Goal: Information Seeking & Learning: Learn about a topic

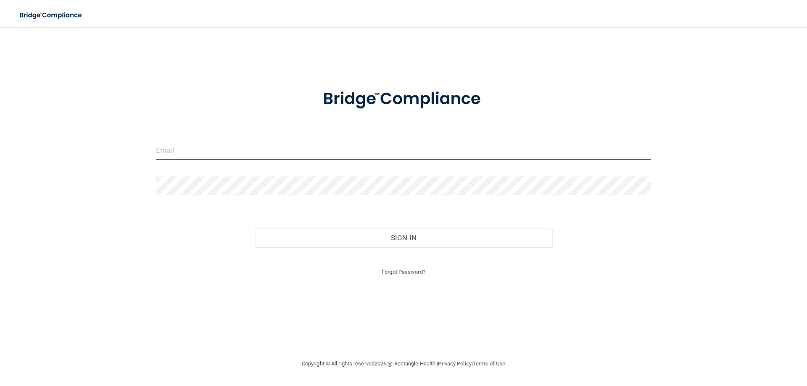
click at [442, 148] on input "email" at bounding box center [403, 150] width 495 height 19
type input "[EMAIL_ADDRESS][DOMAIN_NAME]"
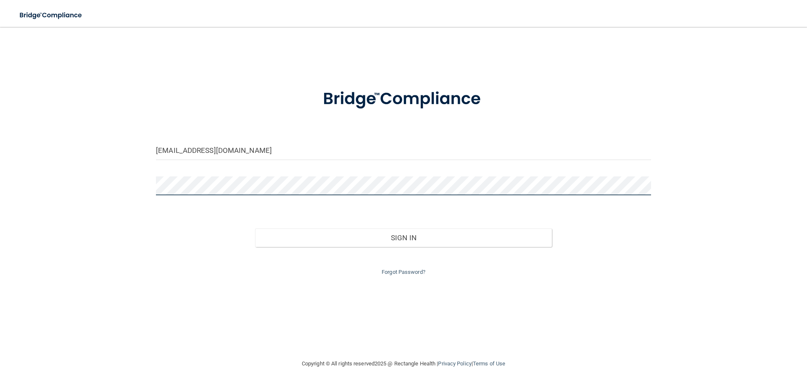
click at [255, 229] on button "Sign In" at bounding box center [403, 238] width 297 height 18
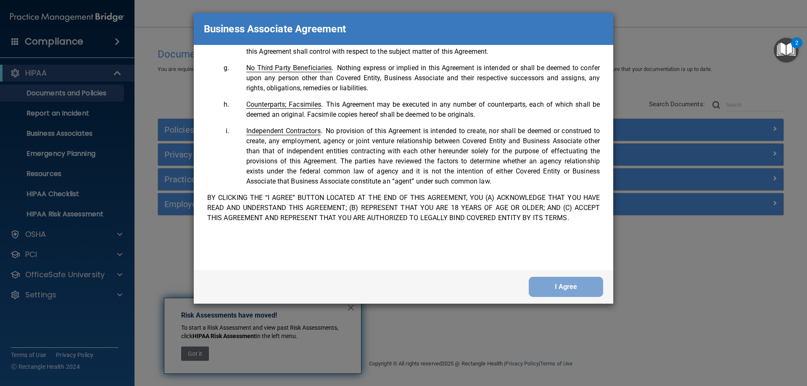
scroll to position [1714, 0]
drag, startPoint x: 600, startPoint y: 287, endPoint x: 595, endPoint y: 288, distance: 5.5
click at [600, 287] on button "I Agree" at bounding box center [566, 287] width 74 height 20
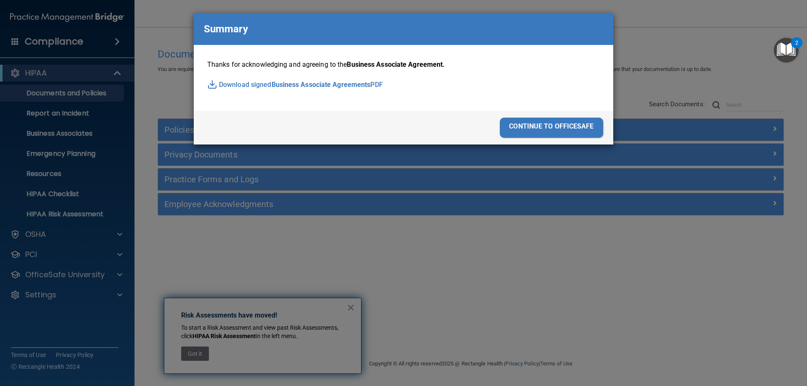
click at [558, 124] on div "continue to officesafe" at bounding box center [551, 128] width 103 height 20
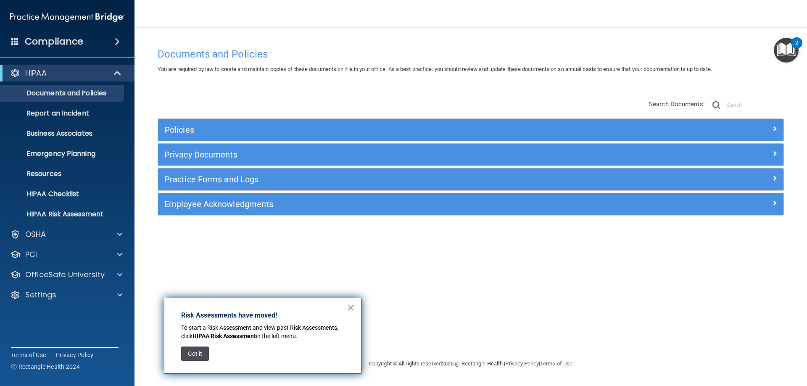
click at [196, 357] on button "Got it" at bounding box center [195, 354] width 28 height 14
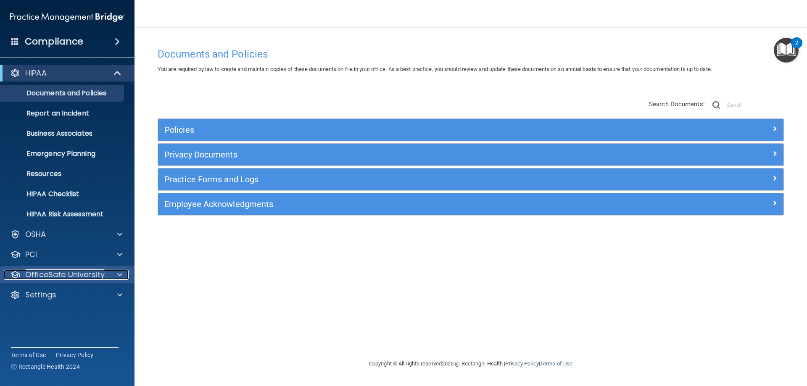
click at [89, 279] on p "OfficeSafe University" at bounding box center [64, 275] width 79 height 10
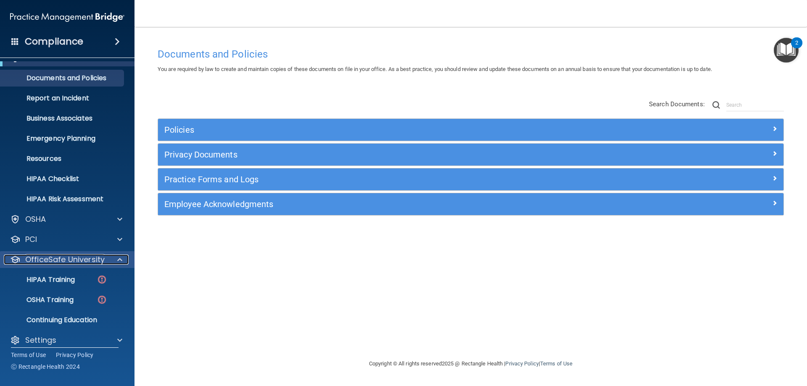
scroll to position [23, 0]
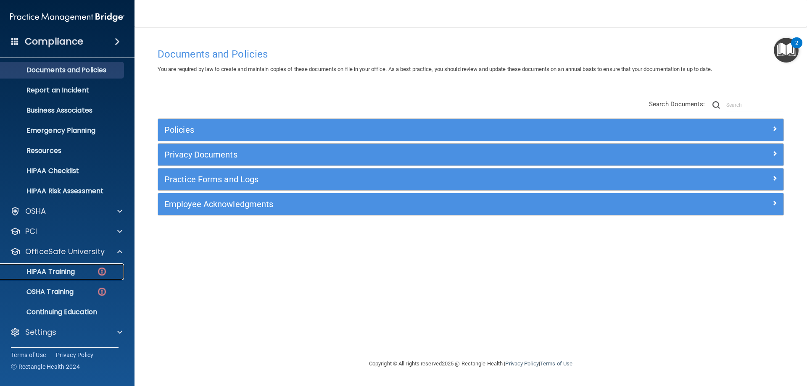
click at [99, 269] on img at bounding box center [102, 271] width 11 height 11
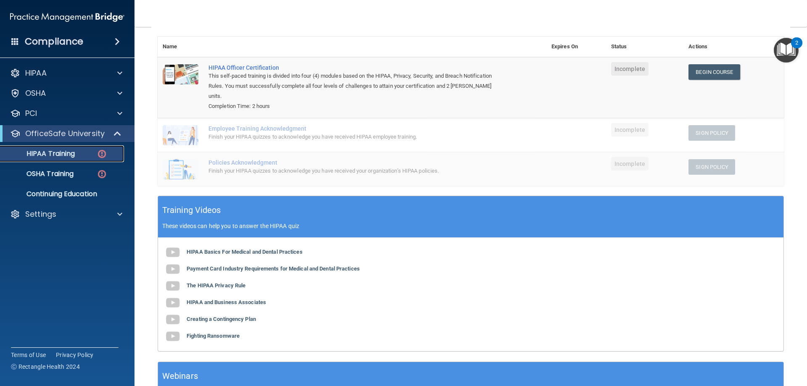
scroll to position [152, 0]
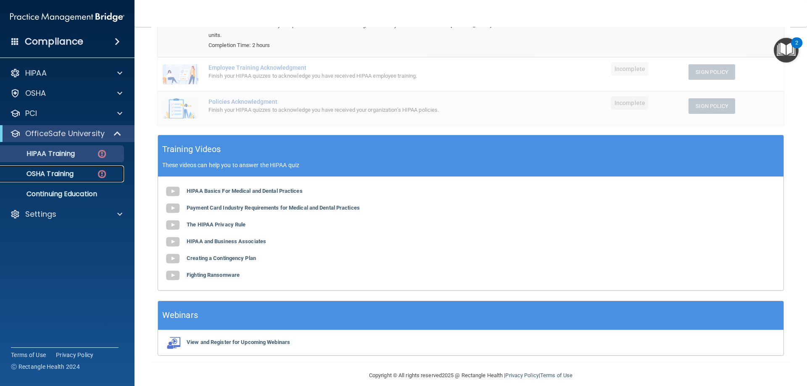
drag, startPoint x: 70, startPoint y: 177, endPoint x: 79, endPoint y: 177, distance: 9.3
click at [71, 177] on p "OSHA Training" at bounding box center [39, 174] width 68 height 8
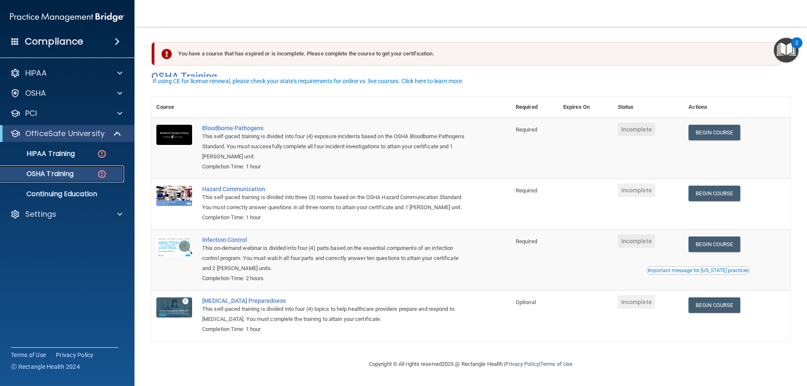
scroll to position [11, 0]
click at [21, 196] on p "Continuing Education" at bounding box center [62, 194] width 115 height 8
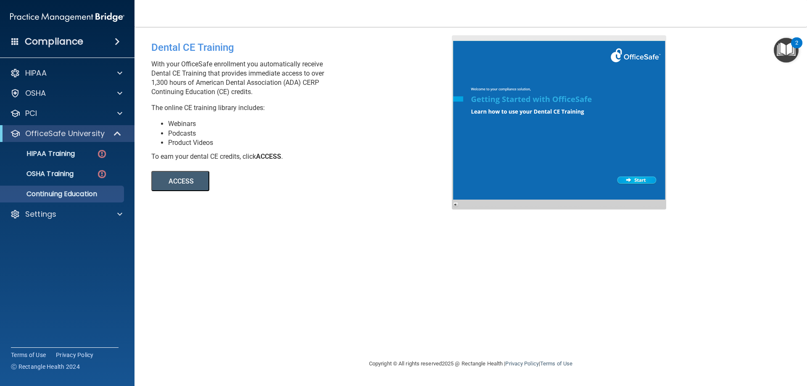
click at [163, 179] on button "ACCESS" at bounding box center [180, 181] width 58 height 20
